Goal: Complete application form

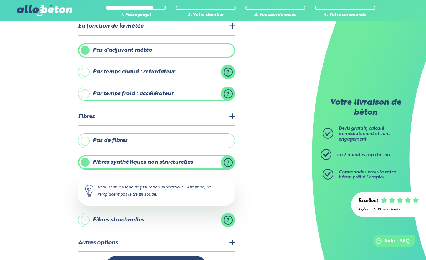
click at [234, 237] on legend "Autres options" at bounding box center [156, 243] width 157 height 18
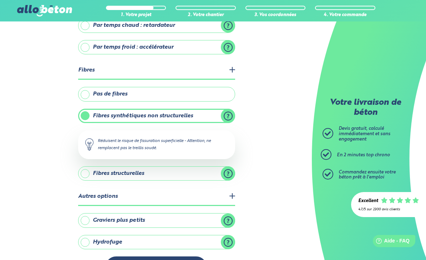
click at [230, 239] on label "Hydrofuge" at bounding box center [156, 242] width 157 height 14
click at [0, 0] on input "Hydrofuge" at bounding box center [0, 0] width 0 height 0
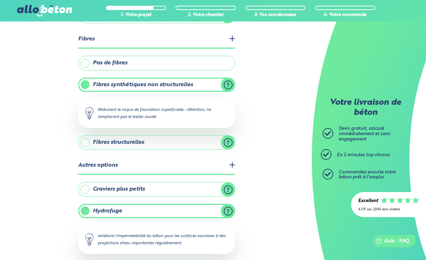
scroll to position [255, 0]
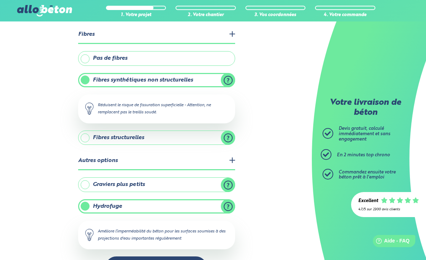
click at [233, 211] on label "Hydrofuge" at bounding box center [156, 206] width 157 height 14
click at [0, 0] on input "Hydrofuge" at bounding box center [0, 0] width 0 height 0
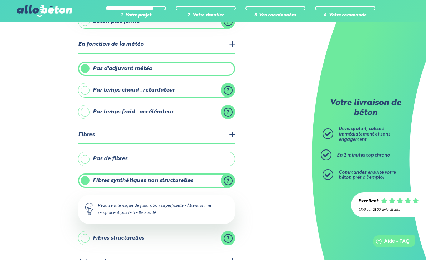
click at [83, 163] on label "Pas de fibres" at bounding box center [156, 158] width 157 height 14
click at [0, 0] on input "Pas de fibres" at bounding box center [0, 0] width 0 height 0
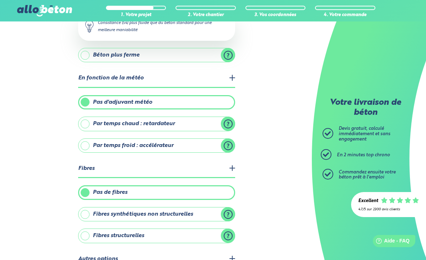
scroll to position [184, 0]
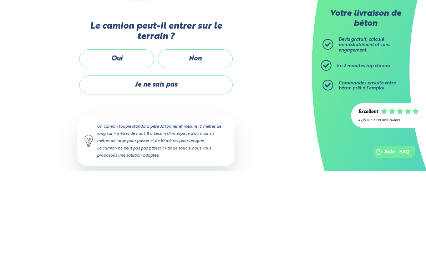
scroll to position [103, 0]
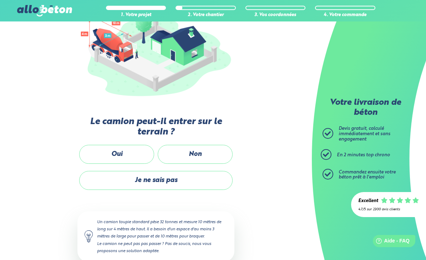
click at [205, 157] on label "Non" at bounding box center [195, 154] width 75 height 19
click at [0, 0] on input "Non" at bounding box center [0, 0] width 0 height 0
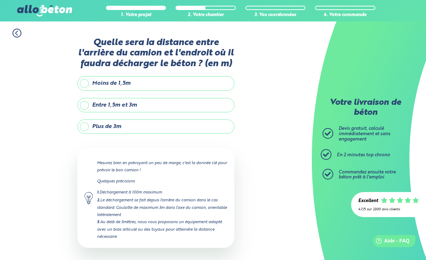
click at [87, 121] on label "Plus de 3m" at bounding box center [155, 126] width 157 height 14
click at [0, 0] on input "Plus de 3m" at bounding box center [0, 0] width 0 height 0
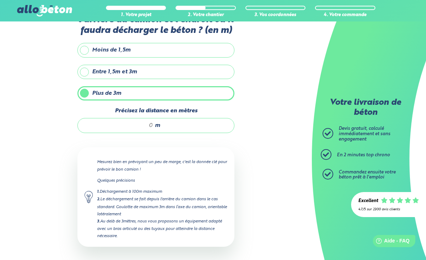
scroll to position [42, 0]
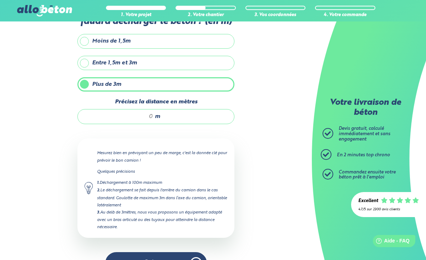
click at [105, 119] on input "Précisez la distance en mètres" at bounding box center [119, 116] width 68 height 7
click at [116, 113] on input "Précisez la distance en mètres" at bounding box center [119, 116] width 68 height 7
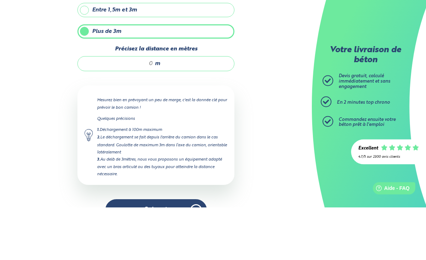
type input "9"
type input "1"
type input "15"
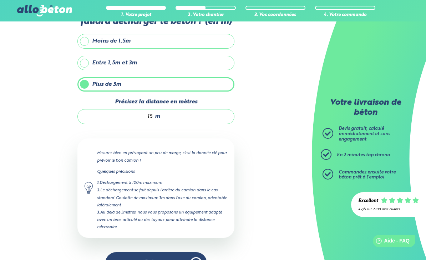
click at [193, 259] on button "Suivant" at bounding box center [156, 263] width 102 height 22
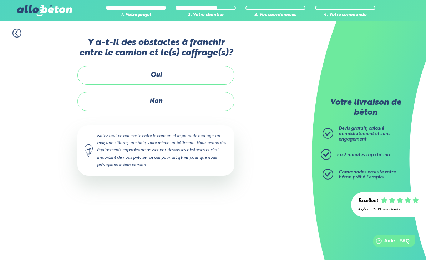
click at [93, 79] on label "Oui" at bounding box center [155, 75] width 157 height 19
click at [0, 0] on input "Oui" at bounding box center [0, 0] width 0 height 0
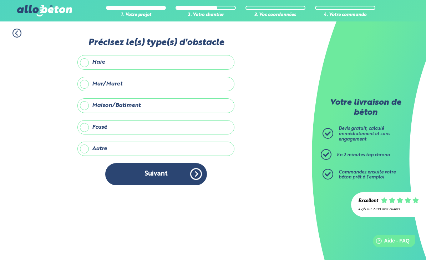
click at [89, 84] on label "Mur/Muret" at bounding box center [155, 84] width 157 height 14
click at [0, 0] on input "Mur/Muret" at bounding box center [0, 0] width 0 height 0
click at [126, 174] on button "Suivant" at bounding box center [156, 174] width 102 height 22
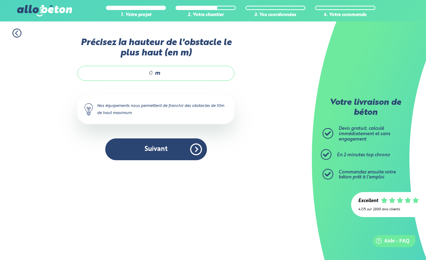
click at [107, 77] on input "Précisez la hauteur de l'obstacle le plus haut (en m)" at bounding box center [119, 73] width 68 height 7
type input "1.8"
click at [122, 147] on button "Suivant" at bounding box center [156, 149] width 102 height 22
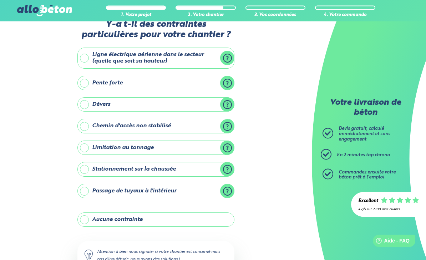
scroll to position [20, 0]
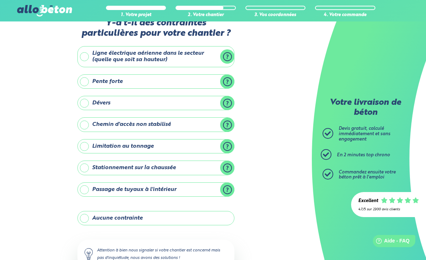
click at [228, 147] on label "Limitation au tonnage" at bounding box center [155, 146] width 157 height 14
click at [0, 0] on input "Limitation au tonnage" at bounding box center [0, 0] width 0 height 0
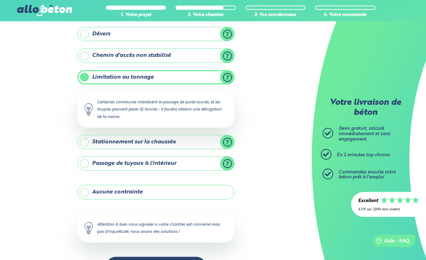
scroll to position [90, 0]
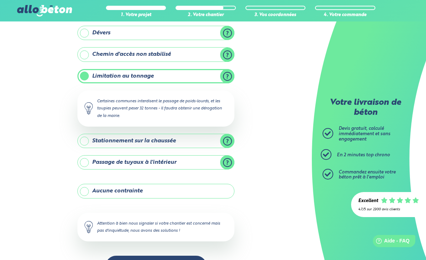
click at [229, 139] on label "Stationnement sur la chaussée" at bounding box center [155, 141] width 157 height 14
click at [0, 0] on input "Stationnement sur la chaussée" at bounding box center [0, 0] width 0 height 0
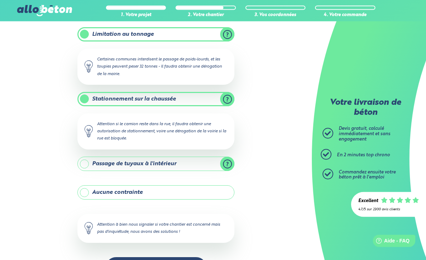
scroll to position [132, 0]
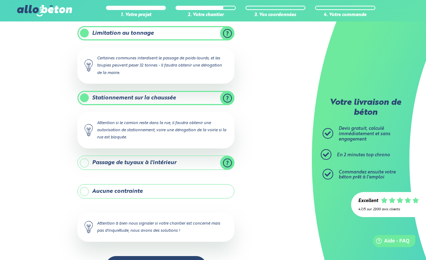
click at [227, 156] on label "Passage de tuyaux à l'intérieur" at bounding box center [155, 162] width 157 height 14
click at [0, 0] on input "Passage de tuyaux à l'intérieur" at bounding box center [0, 0] width 0 height 0
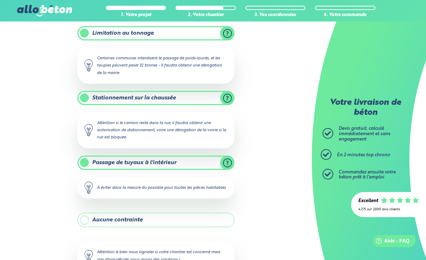
click at [87, 161] on label "Passage de tuyaux à l'intérieur" at bounding box center [155, 162] width 157 height 14
click at [0, 0] on input "Passage de tuyaux à l'intérieur" at bounding box center [0, 0] width 0 height 0
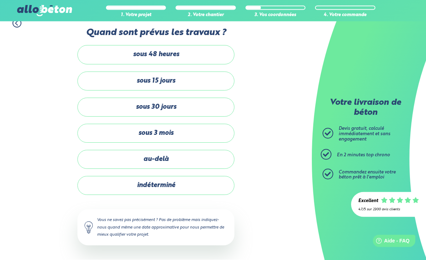
scroll to position [14, 0]
click at [109, 128] on label "sous 3 mois" at bounding box center [155, 133] width 157 height 19
click at [0, 0] on input "sous 3 mois" at bounding box center [0, 0] width 0 height 0
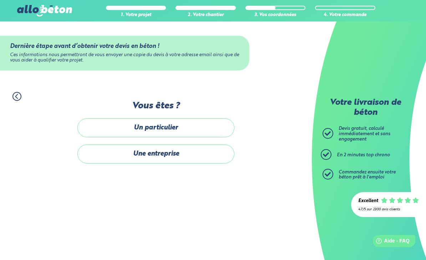
click at [109, 118] on label "Un particulier" at bounding box center [155, 127] width 157 height 19
click at [0, 0] on input "Un particulier" at bounding box center [0, 0] width 0 height 0
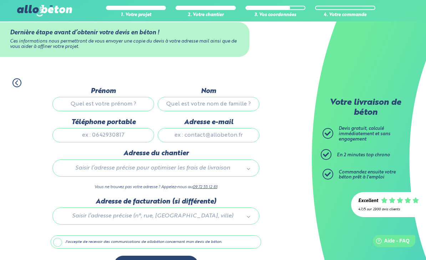
click at [81, 107] on input "Prénom" at bounding box center [103, 104] width 102 height 14
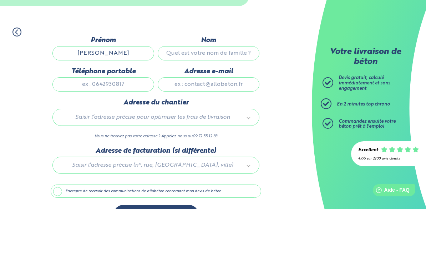
type input "[PERSON_NAME]"
click at [234, 97] on input "Nom" at bounding box center [209, 104] width 102 height 14
type input "[PERSON_NAME]"
click at [92, 128] on input "Téléphone portable" at bounding box center [103, 135] width 102 height 14
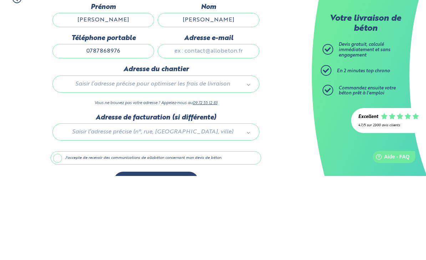
type input "0787868976"
click at [230, 128] on input "Adresse e-mail" at bounding box center [209, 135] width 102 height 14
type input "[PERSON_NAME][EMAIL_ADDRESS][DOMAIN_NAME]"
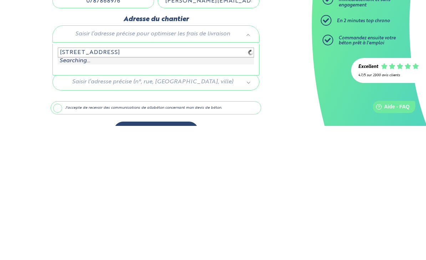
type input "[STREET_ADDRESS]"
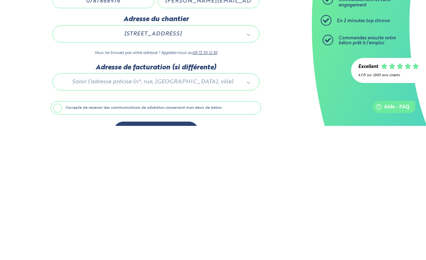
scroll to position [38, 0]
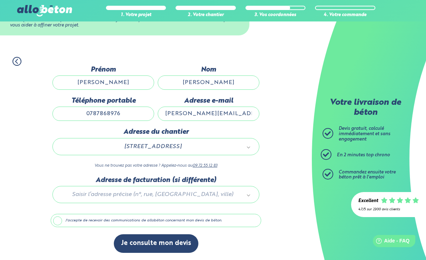
click at [57, 219] on label "J'accepte de recevoir des communications de allobéton concernant mon devis de b…" at bounding box center [156, 221] width 211 height 14
click at [0, 0] on input "J'accepte de recevoir des communications de allobéton concernant mon devis de b…" at bounding box center [0, 0] width 0 height 0
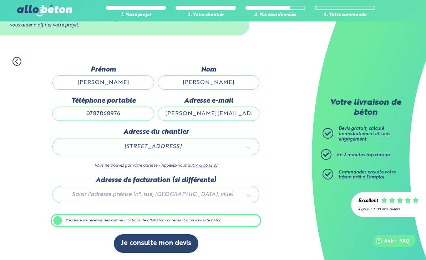
click at [175, 242] on button "Je consulte mon devis" at bounding box center [156, 243] width 85 height 18
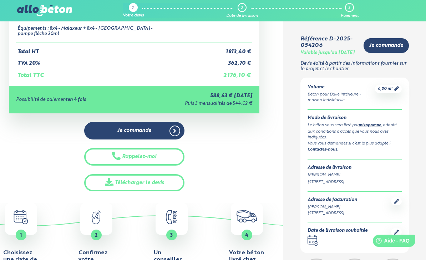
scroll to position [151, 0]
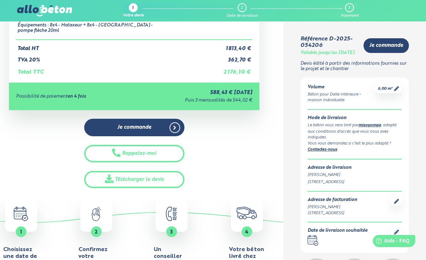
click at [111, 178] on span at bounding box center [110, 179] width 10 height 10
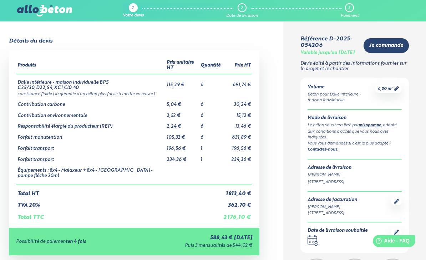
scroll to position [0, 0]
